Goal: Register for event/course

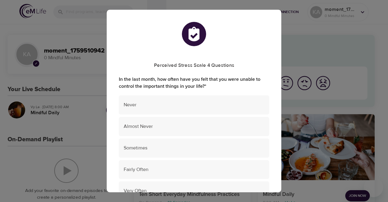
click at [297, 34] on div "Perceived Stress Scale 4 Questions In the last month, how often have you felt t…" at bounding box center [194, 101] width 388 height 202
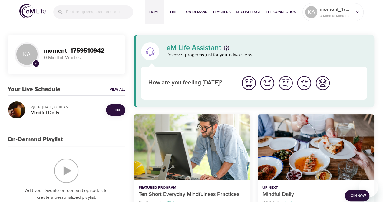
click at [113, 109] on span "Join" at bounding box center [116, 110] width 8 height 6
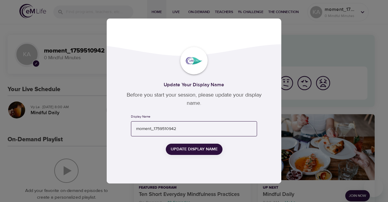
drag, startPoint x: 193, startPoint y: 131, endPoint x: 102, endPoint y: 127, distance: 91.6
click at [102, 127] on div "Update Your Display Name Before you start your session, please update your disp…" at bounding box center [194, 101] width 388 height 202
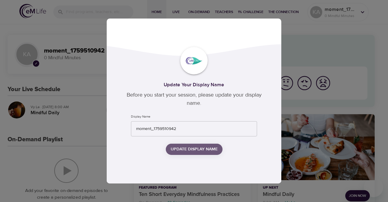
click at [202, 151] on span "Update Display Name" at bounding box center [194, 149] width 47 height 8
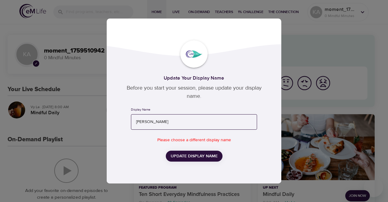
type input "[PERSON_NAME]"
click at [188, 155] on span "Update Display Name" at bounding box center [194, 156] width 47 height 8
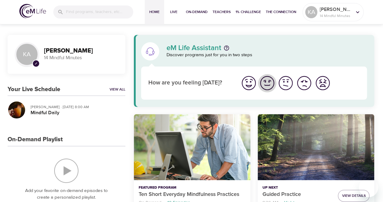
click at [270, 82] on img "I'm feeling good" at bounding box center [267, 83] width 17 height 17
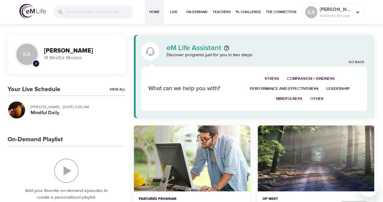
click at [292, 94] on button "Mindfulness" at bounding box center [289, 99] width 34 height 10
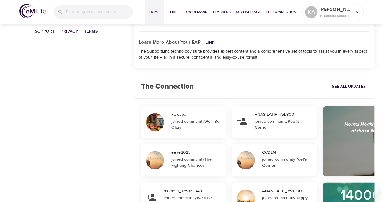
scroll to position [455, 0]
